Goal: Task Accomplishment & Management: Complete application form

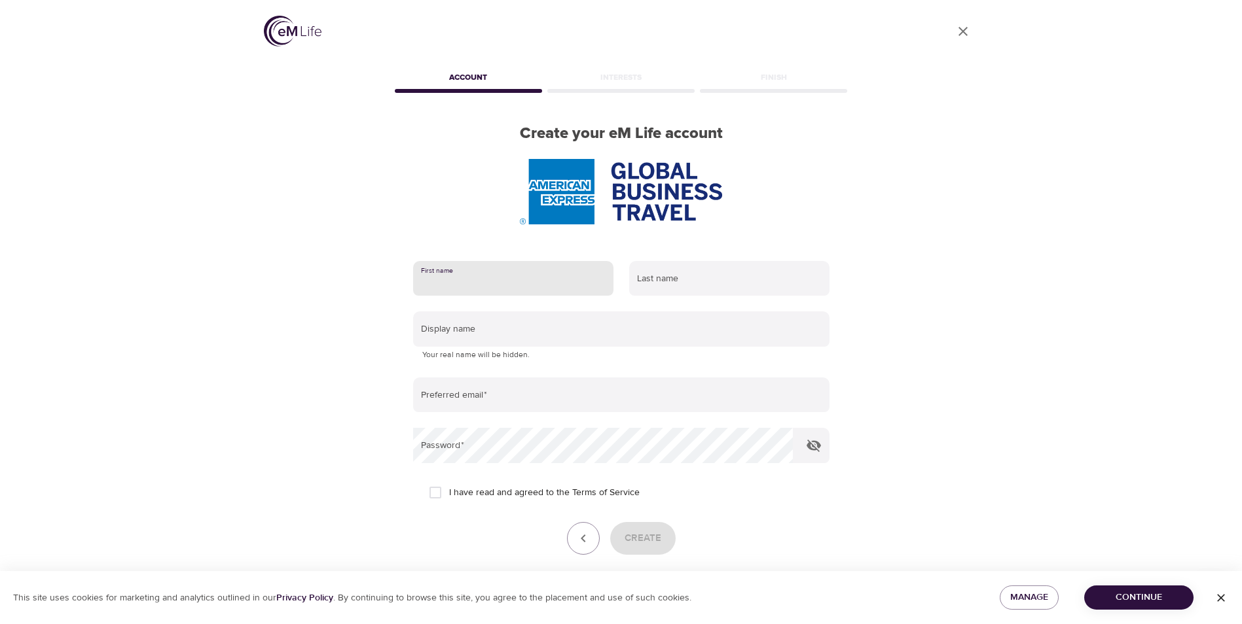
click at [497, 276] on input "text" at bounding box center [513, 278] width 200 height 35
type input "[PERSON_NAME]"
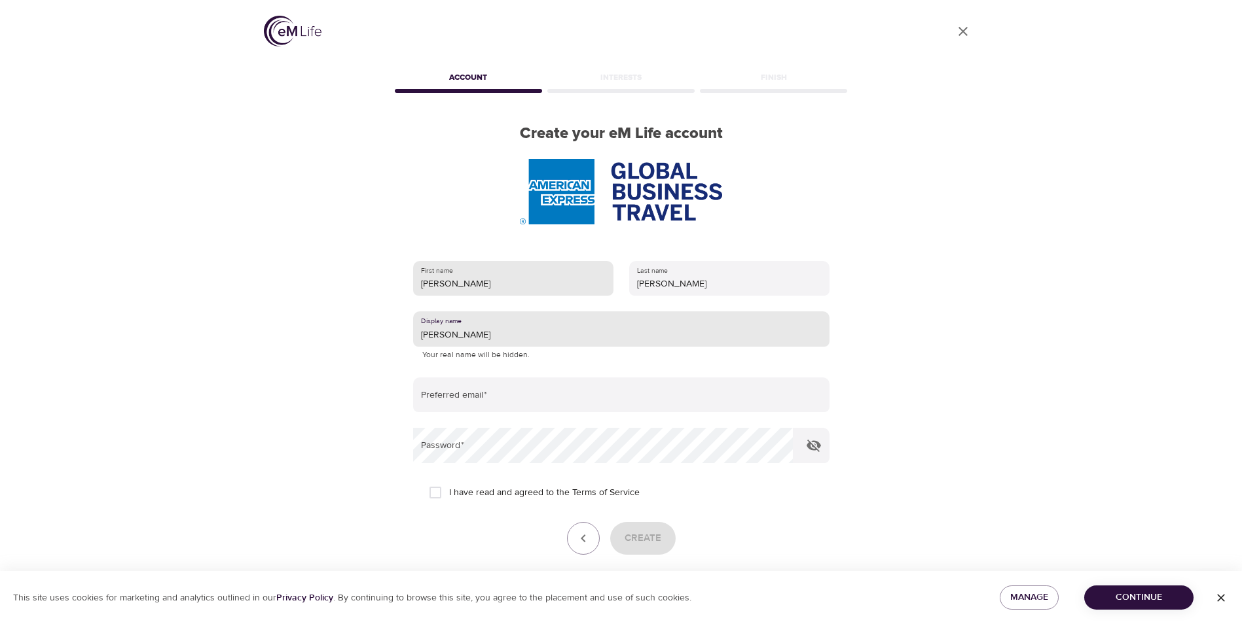
type input "[PERSON_NAME]"
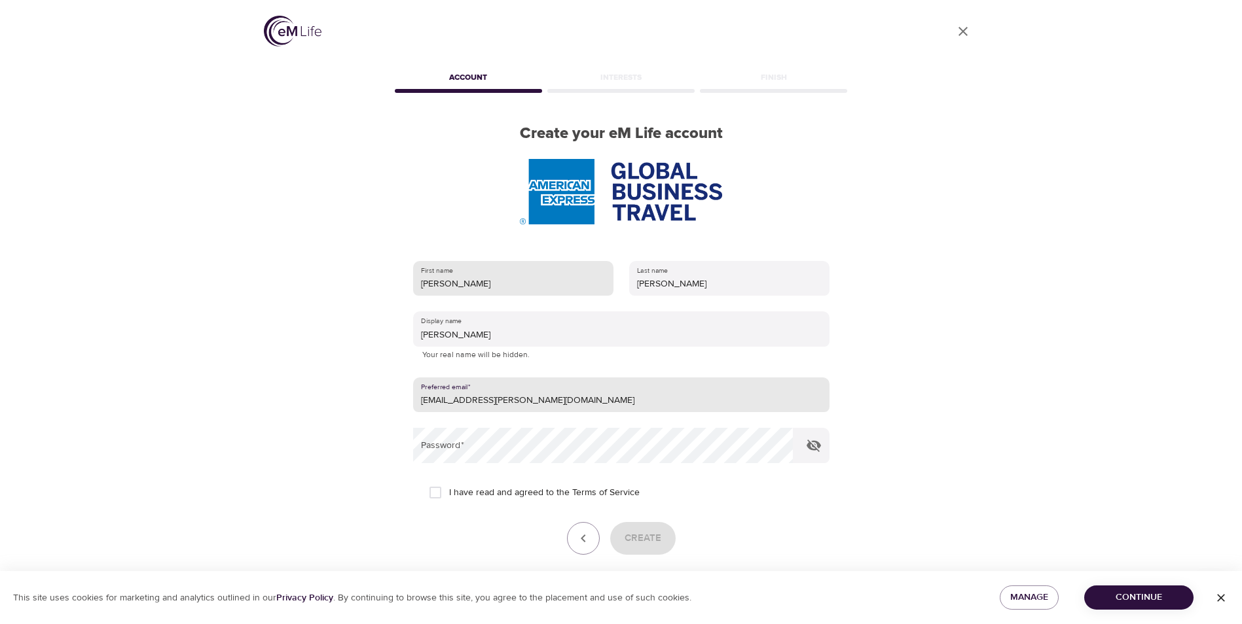
type input "[EMAIL_ADDRESS][PERSON_NAME][DOMAIN_NAME]"
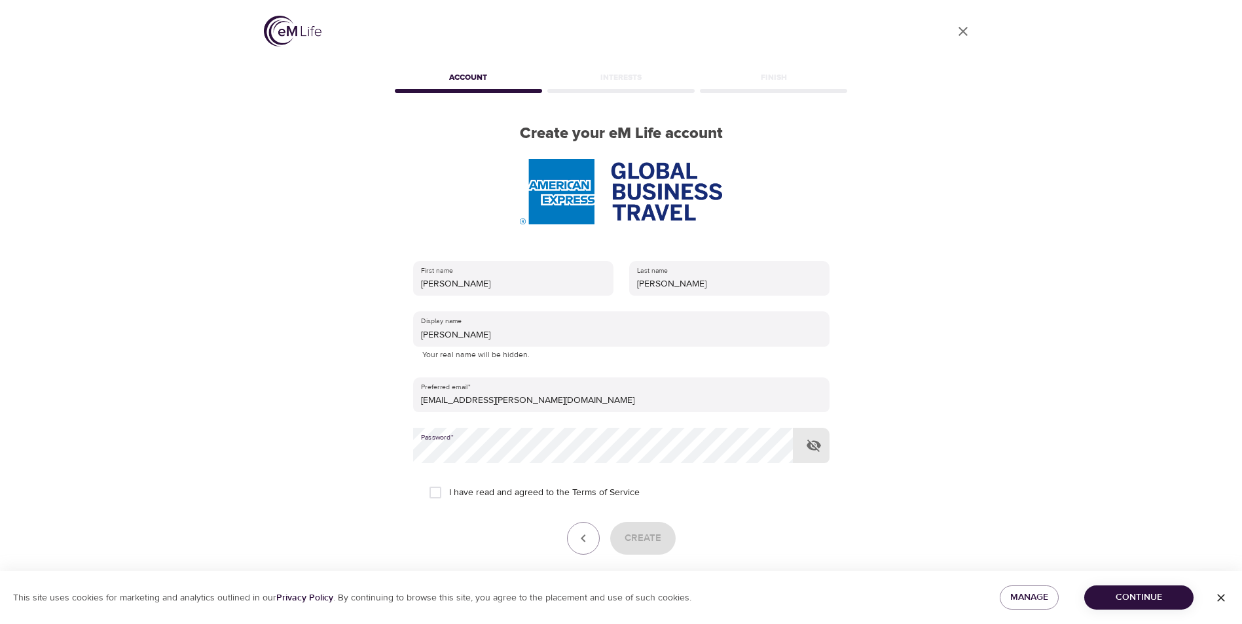
click at [814, 450] on icon "button" at bounding box center [813, 446] width 14 height 12
click at [434, 493] on input "I have read and agreed to the Terms of Service" at bounding box center [434, 492] width 27 height 27
checkbox input "true"
click at [651, 542] on span "Create" at bounding box center [642, 538] width 37 height 17
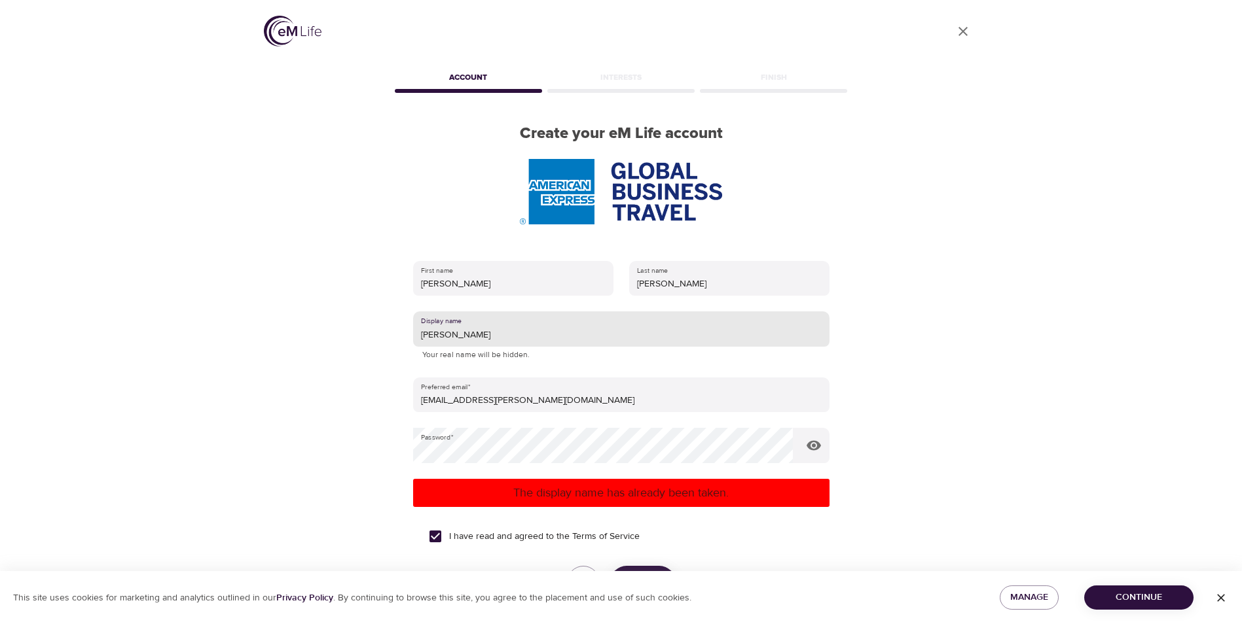
click at [465, 334] on input "[PERSON_NAME]" at bounding box center [621, 329] width 416 height 35
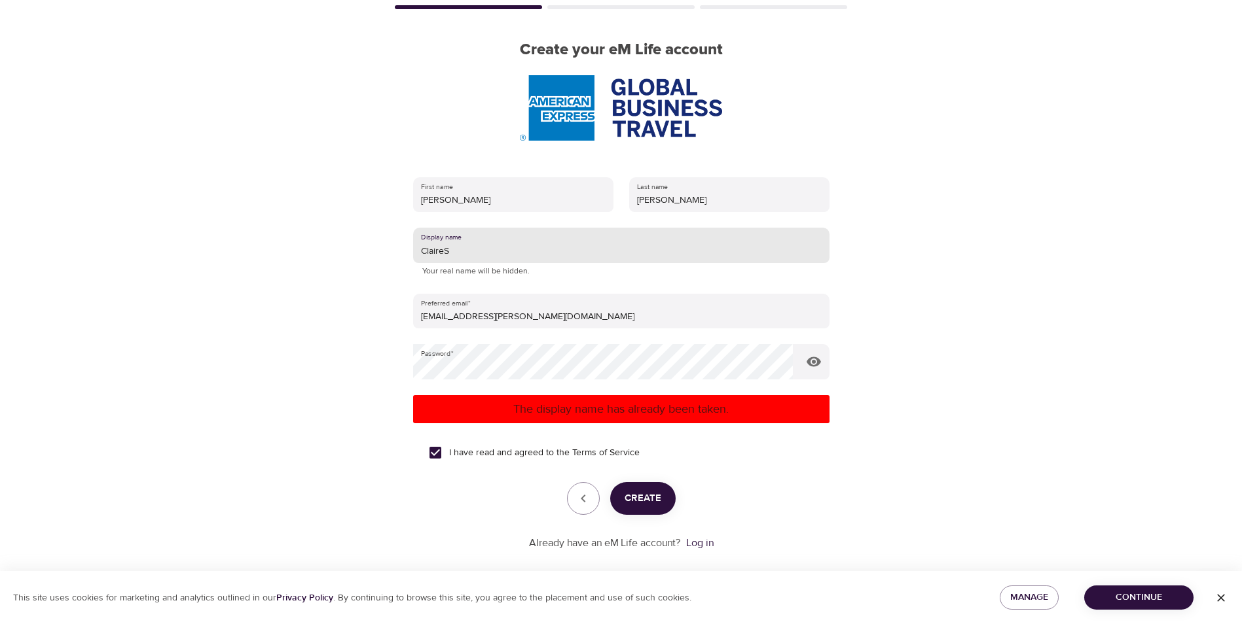
scroll to position [84, 0]
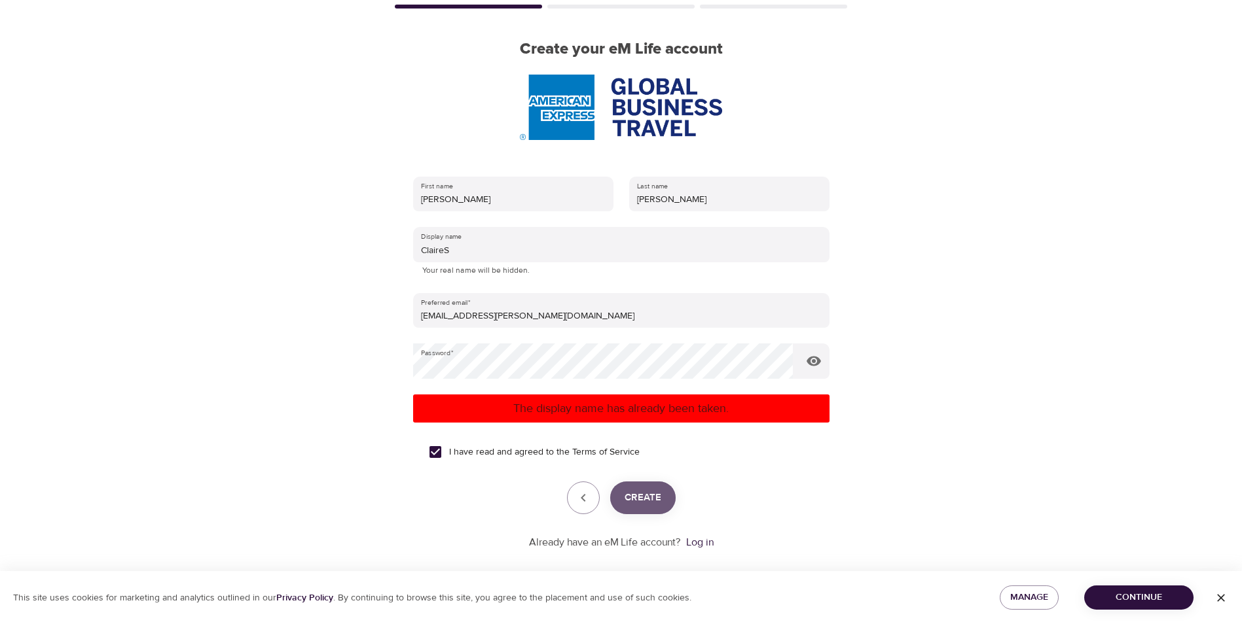
click at [647, 505] on span "Create" at bounding box center [642, 498] width 37 height 17
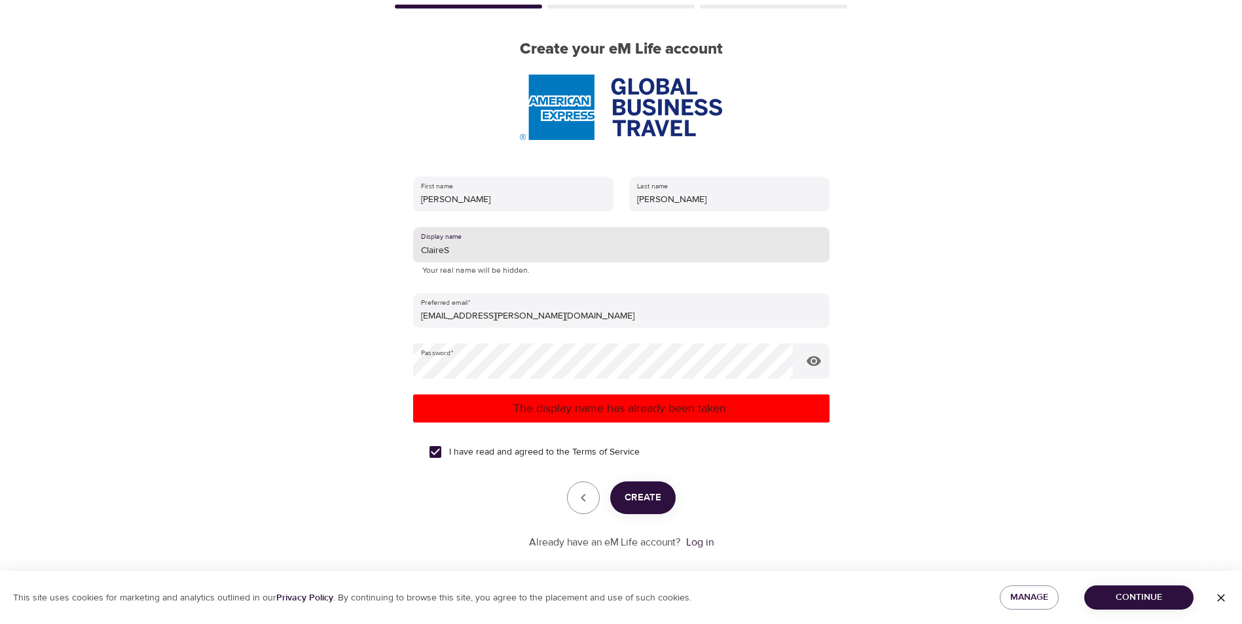
click at [473, 247] on input "ClaireS" at bounding box center [621, 244] width 416 height 35
type input "ClaireSH"
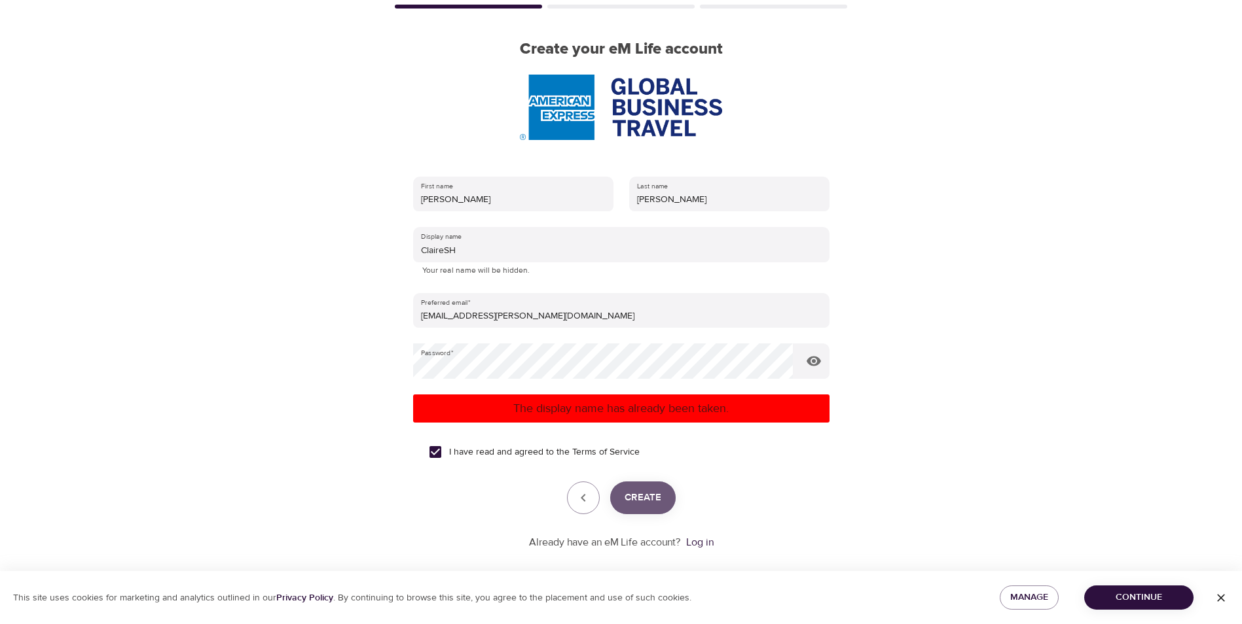
drag, startPoint x: 647, startPoint y: 505, endPoint x: 656, endPoint y: 505, distance: 9.2
click at [654, 505] on span "Create" at bounding box center [642, 498] width 37 height 17
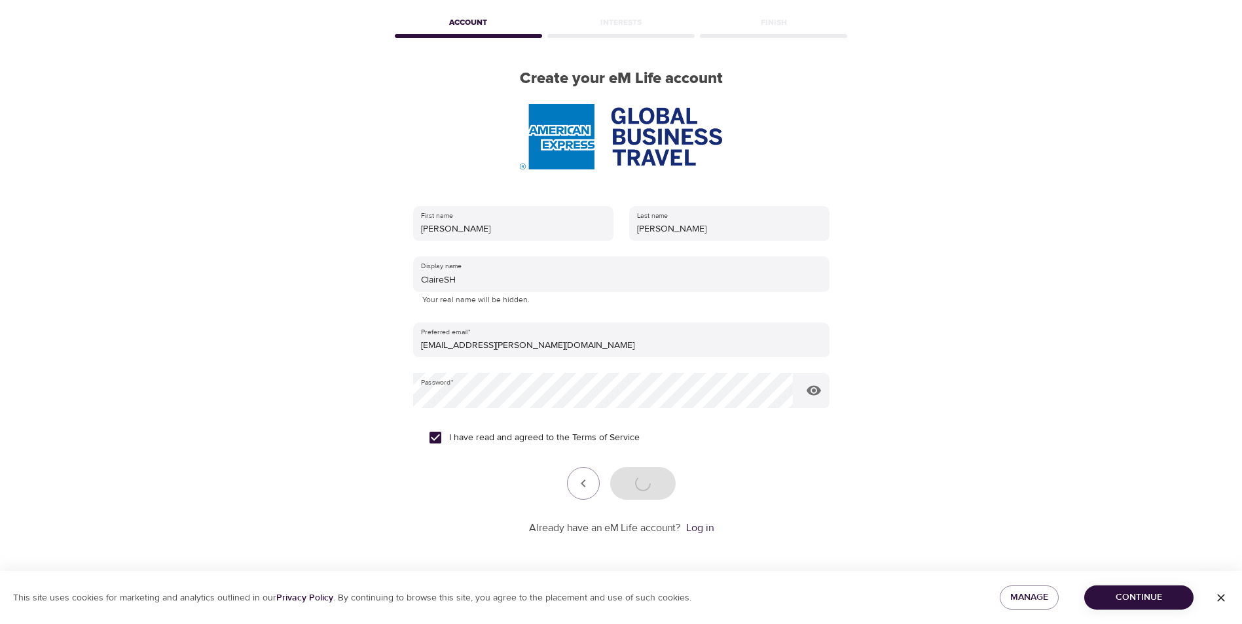
scroll to position [55, 0]
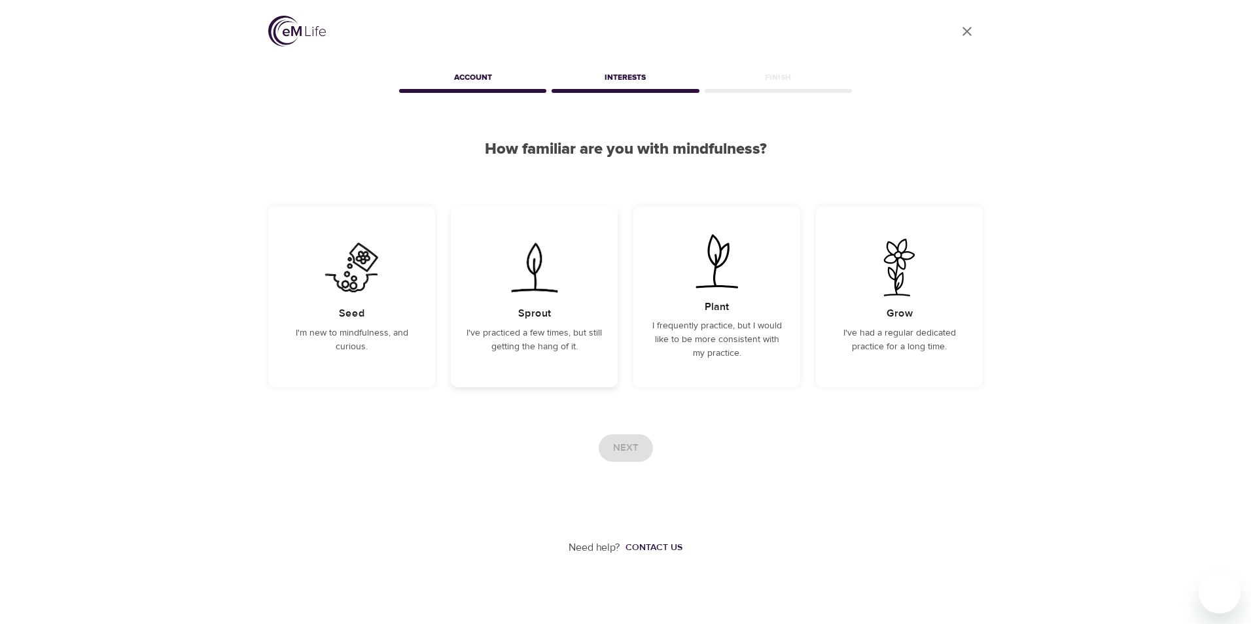
click at [544, 325] on div "Sprout I've practiced a few times, but still getting the hang of it." at bounding box center [534, 296] width 167 height 181
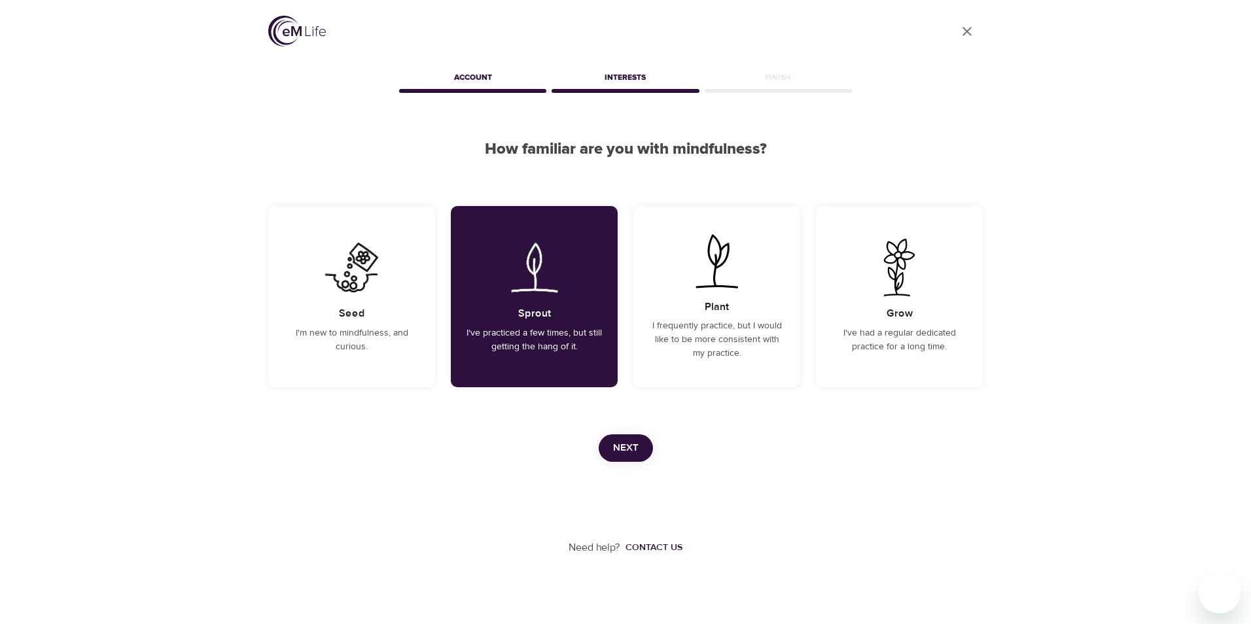
click at [637, 456] on span "Next" at bounding box center [626, 448] width 26 height 17
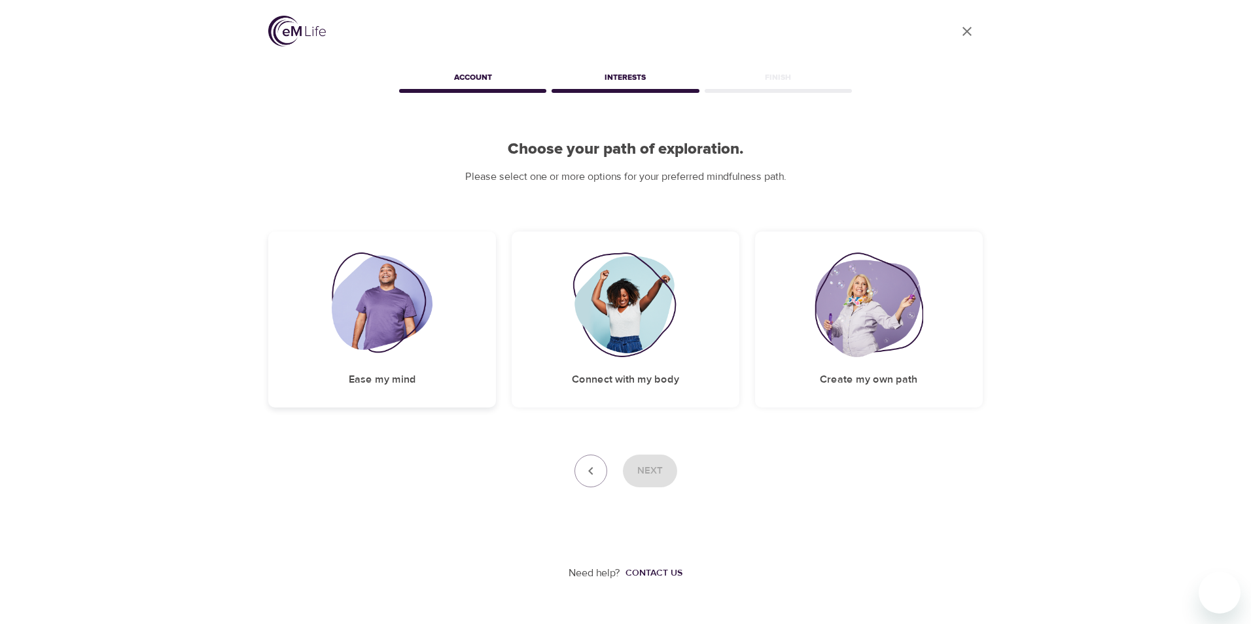
click at [378, 318] on img at bounding box center [382, 305] width 101 height 105
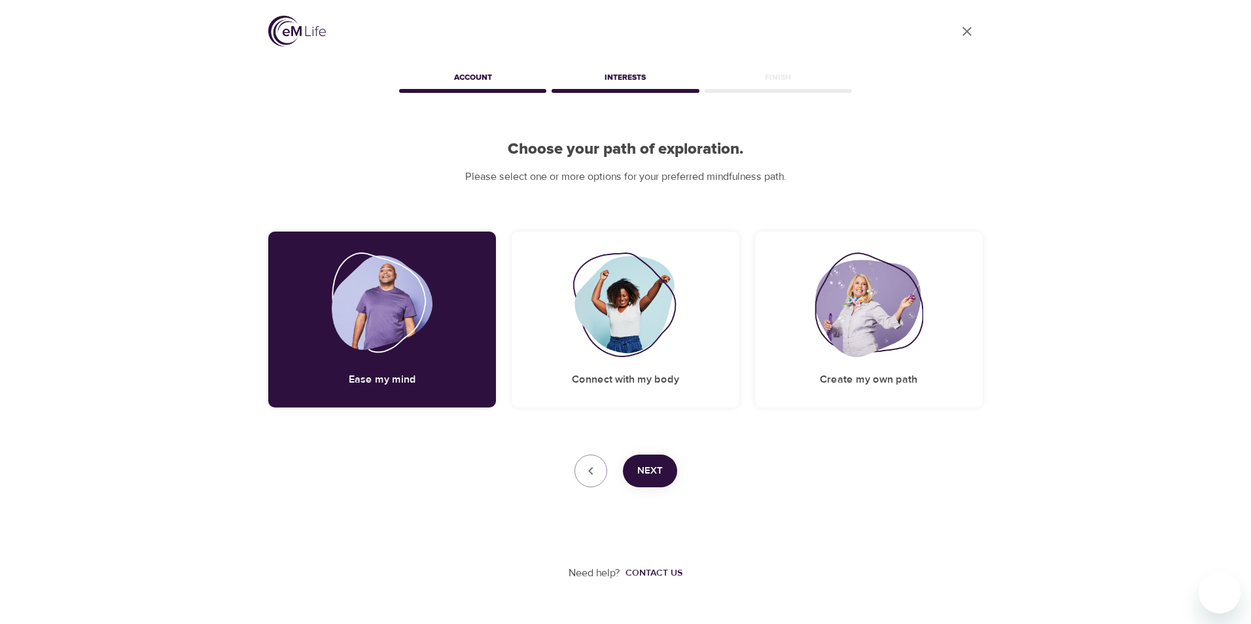
click at [644, 472] on span "Next" at bounding box center [650, 471] width 26 height 17
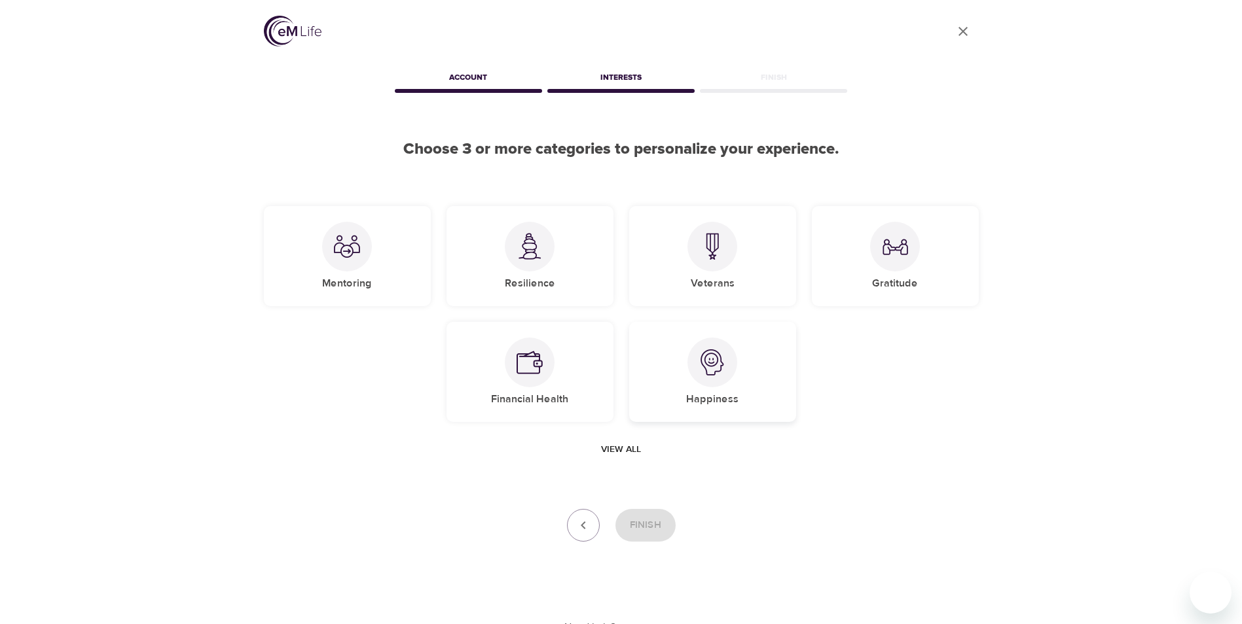
click at [713, 363] on img at bounding box center [712, 363] width 26 height 26
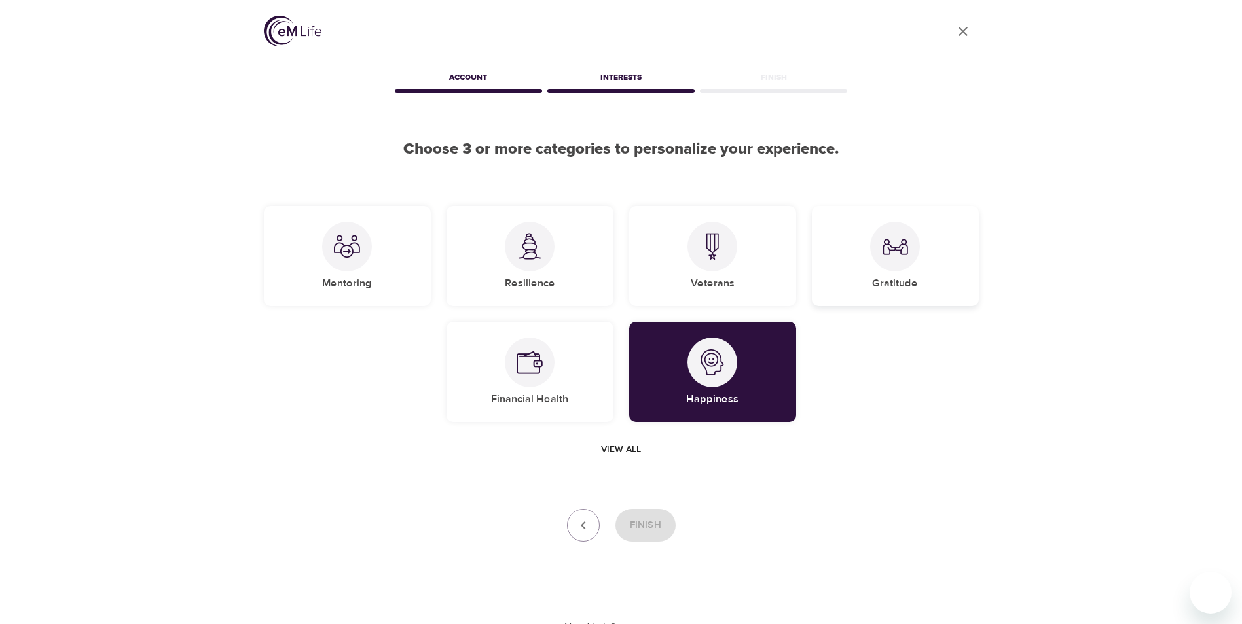
click at [895, 238] on img at bounding box center [895, 247] width 26 height 26
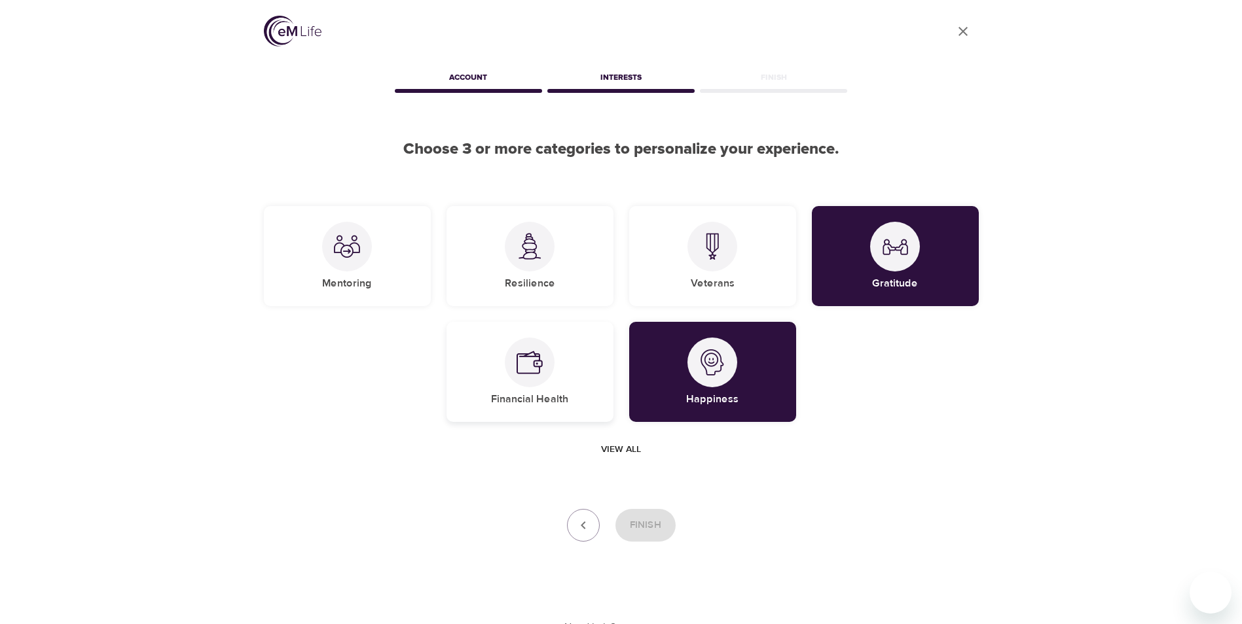
click at [524, 372] on img at bounding box center [529, 363] width 26 height 26
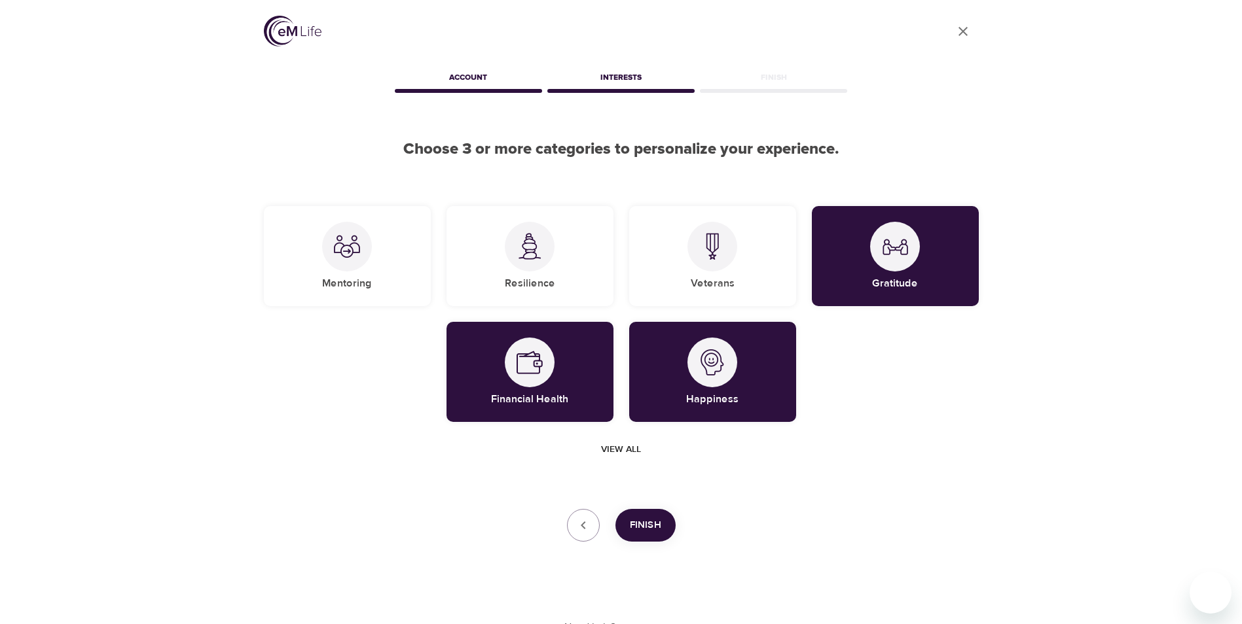
click at [649, 534] on button "Finish" at bounding box center [645, 525] width 60 height 33
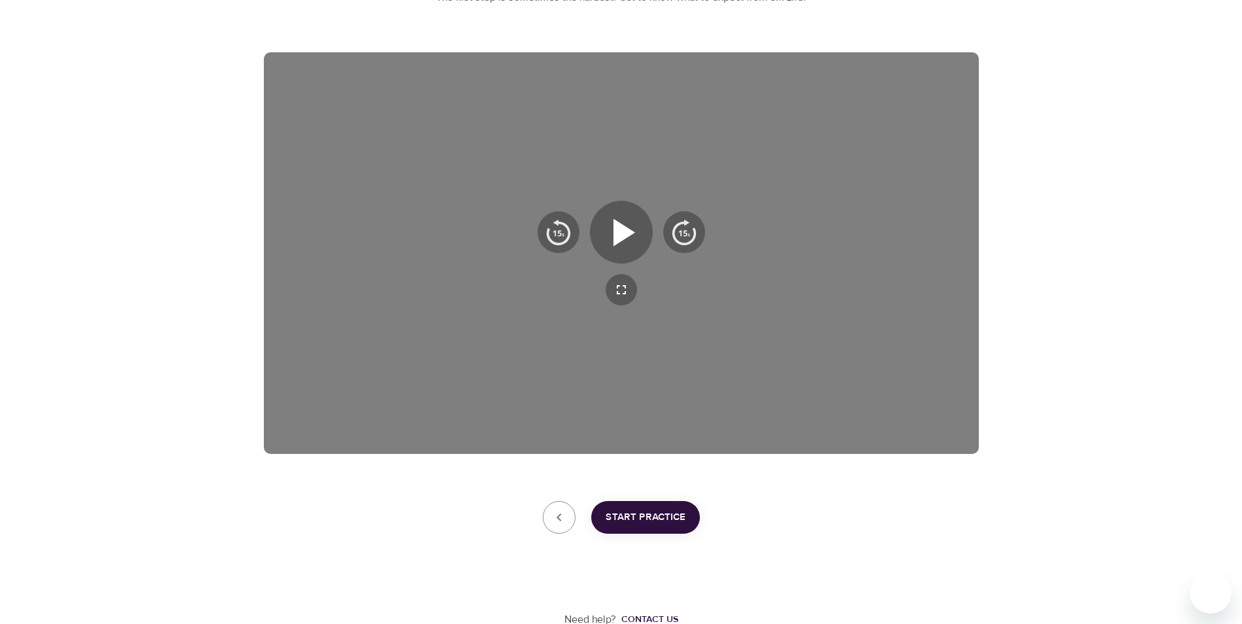
scroll to position [183, 0]
